Goal: Communication & Community: Answer question/provide support

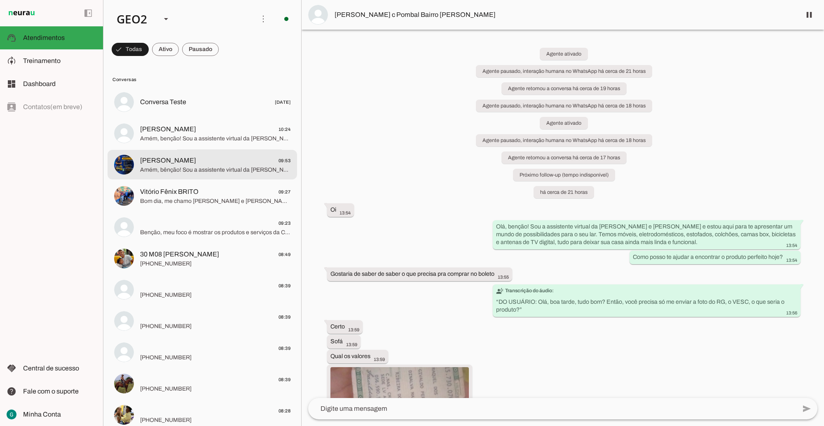
click at [172, 163] on span "[PERSON_NAME]" at bounding box center [168, 161] width 56 height 10
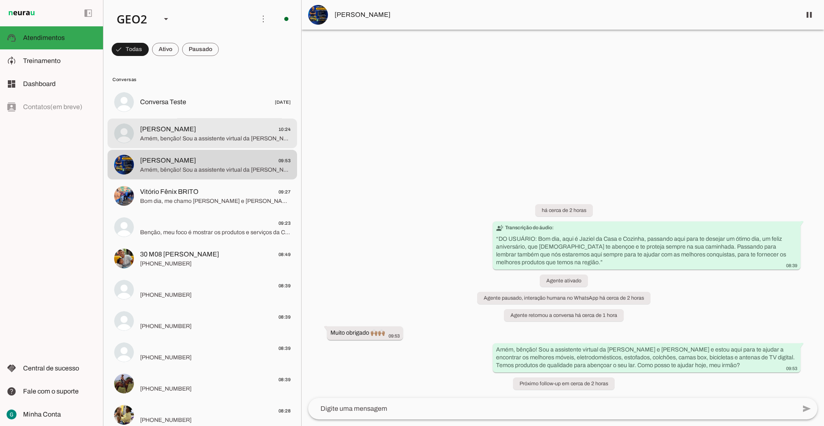
click at [157, 135] on span "Amém, benção! Sou a assistente virtual da [PERSON_NAME] e [PERSON_NAME] e estou…" at bounding box center [215, 138] width 150 height 8
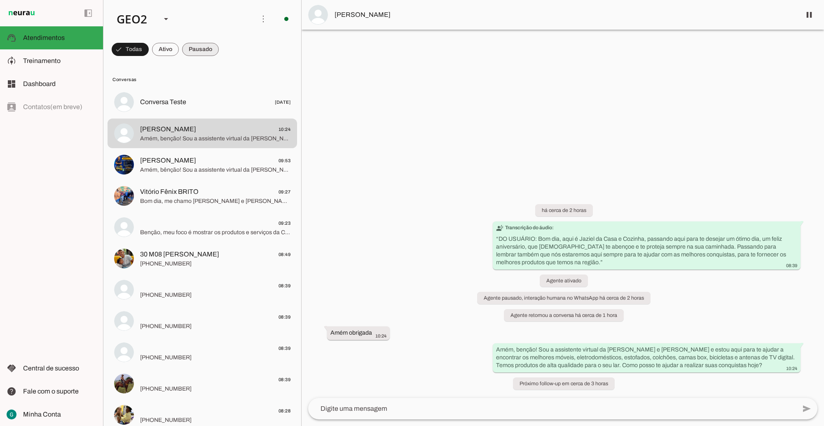
click at [149, 46] on span at bounding box center [130, 50] width 37 height 20
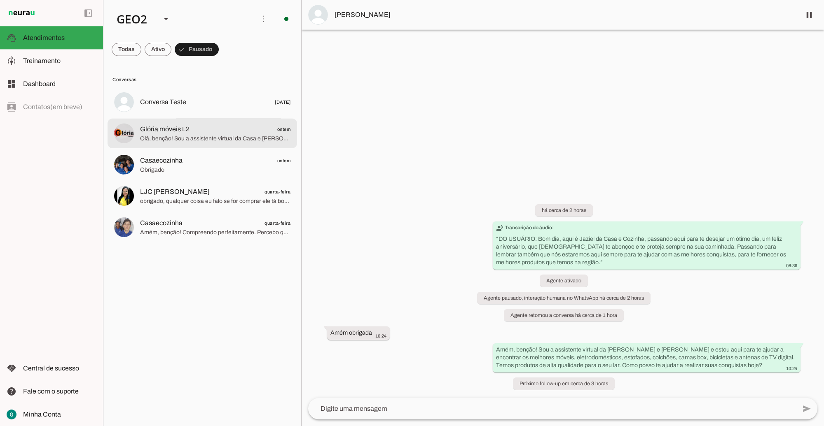
click at [220, 132] on span "Glória móveis L2 ontem" at bounding box center [215, 129] width 150 height 10
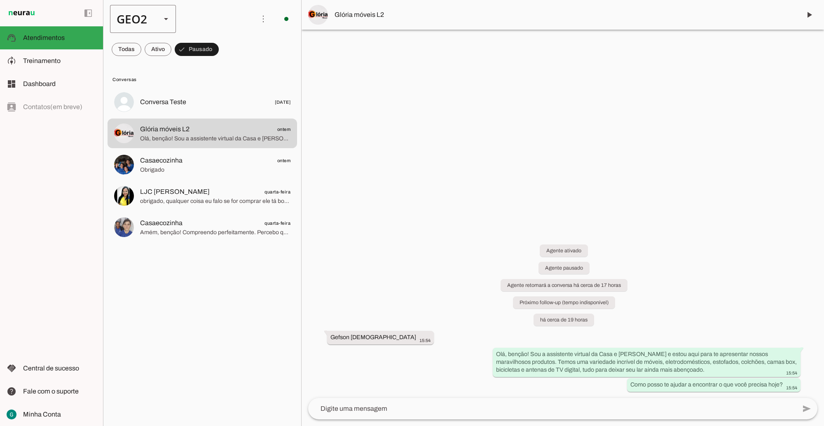
click at [137, 15] on div "GEO2" at bounding box center [132, 19] width 45 height 28
click at [227, 48] on slot at bounding box center [253, 53] width 53 height 10
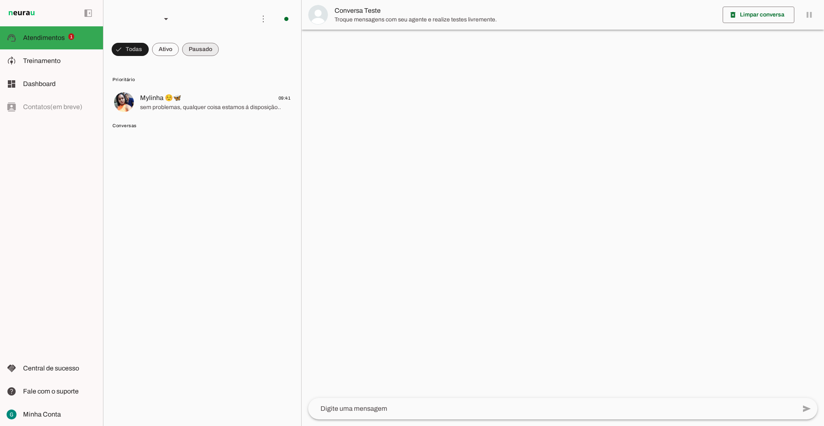
click at [149, 55] on span at bounding box center [130, 50] width 37 height 20
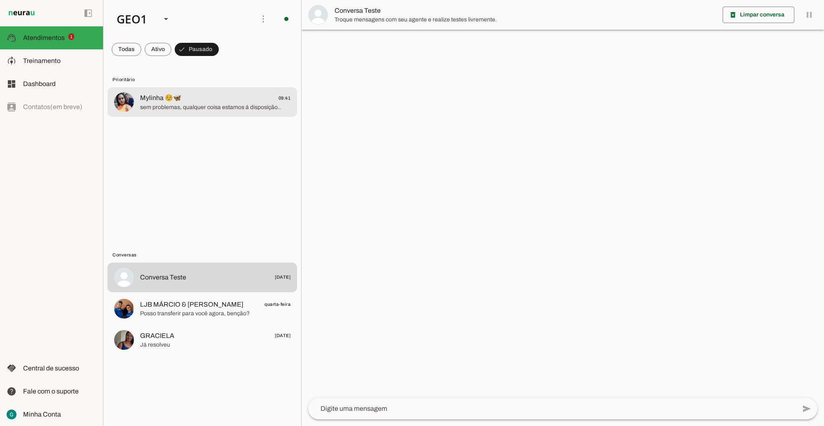
click at [211, 103] on span "sem problemas, qualquer coisa estamos á disposição.." at bounding box center [215, 107] width 150 height 8
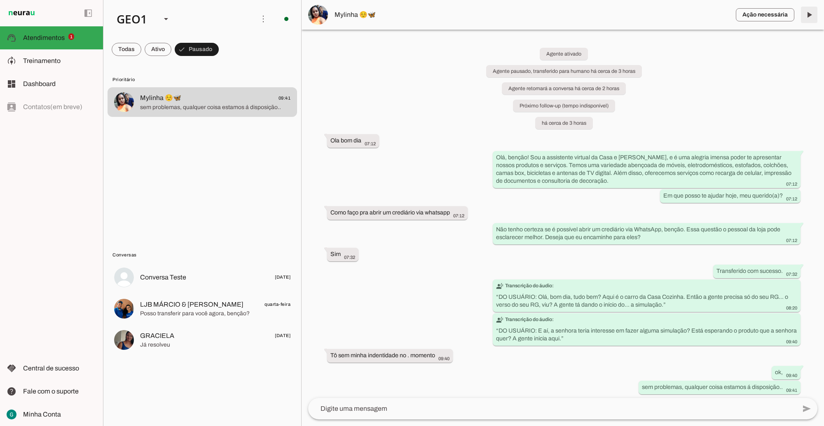
click at [807, 16] on span at bounding box center [809, 15] width 20 height 20
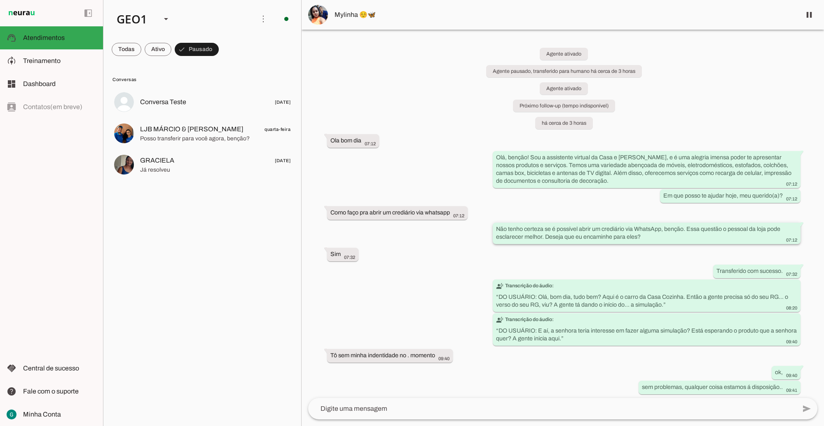
scroll to position [2, 0]
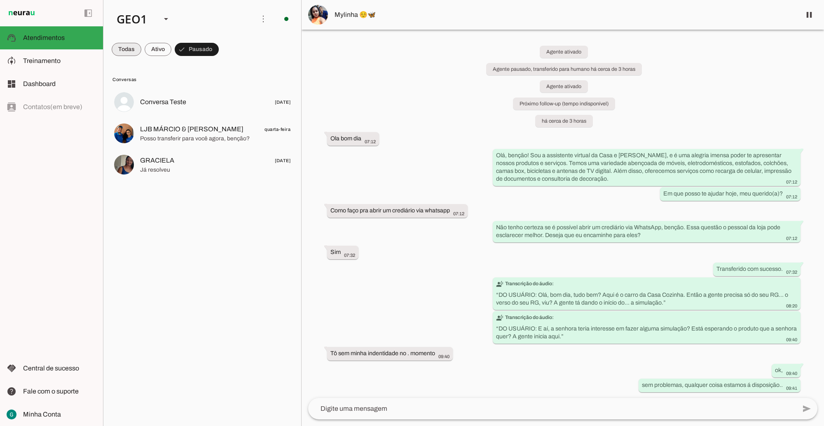
click at [120, 50] on span at bounding box center [127, 50] width 30 height 20
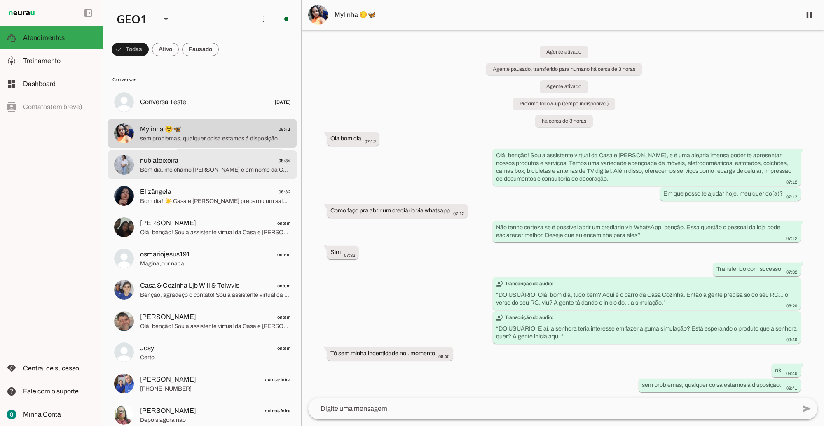
click at [190, 117] on md-item "nubiateixeira 08:34 Bom dia, me chamo [PERSON_NAME] e em nome da Casa e Cozinha…" at bounding box center [203, 102] width 190 height 30
